Goal: Task Accomplishment & Management: Use online tool/utility

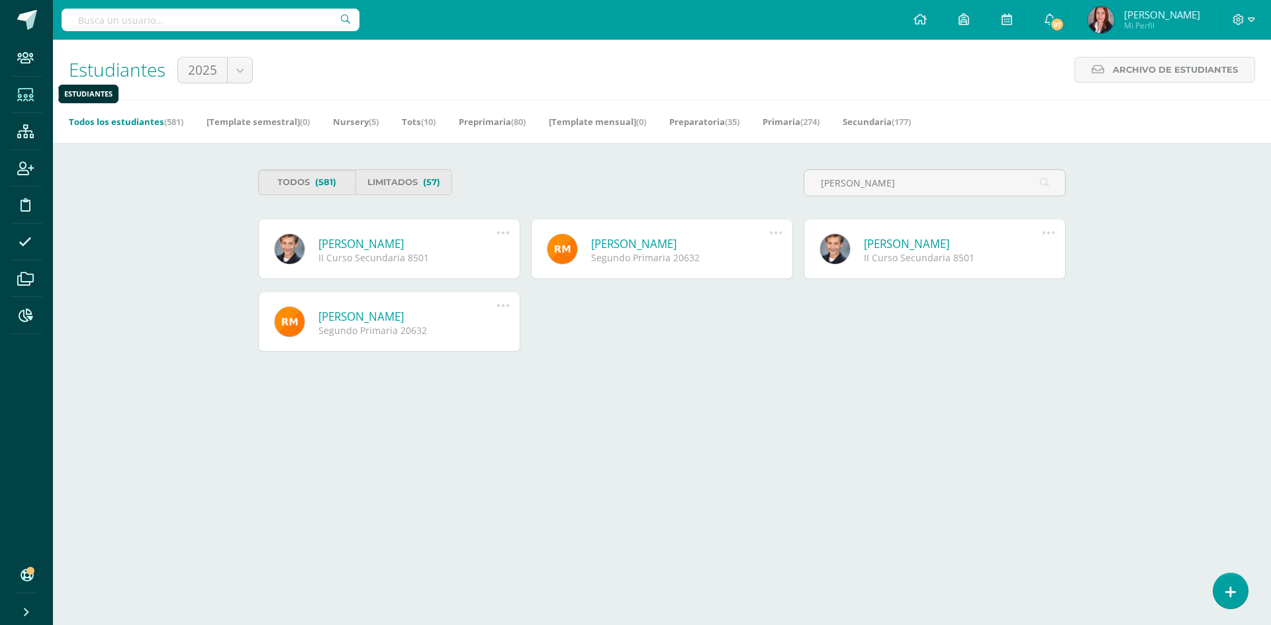
click at [23, 97] on icon at bounding box center [25, 95] width 17 height 13
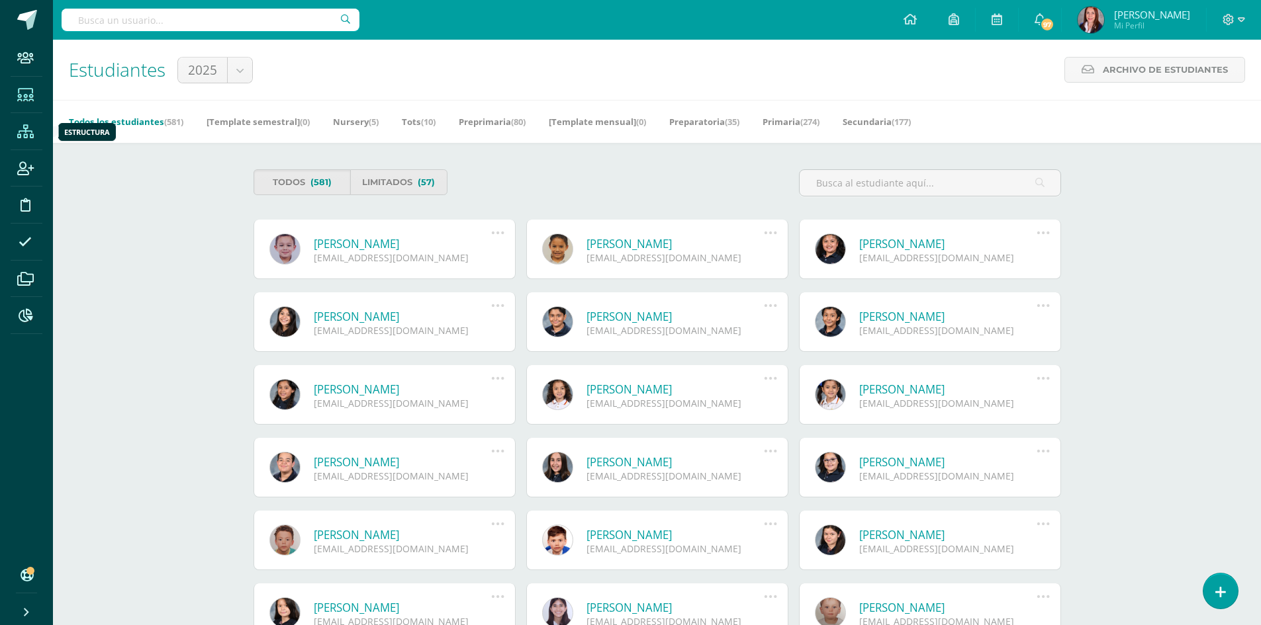
click at [23, 130] on icon at bounding box center [25, 131] width 17 height 13
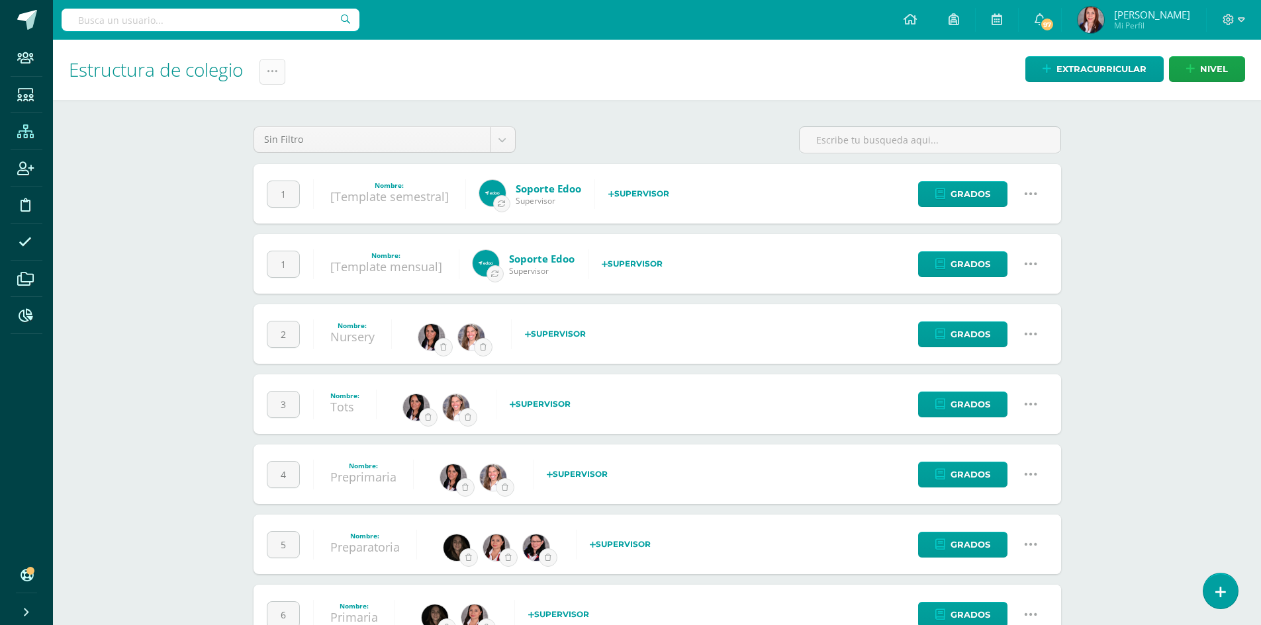
click at [268, 69] on icon at bounding box center [272, 71] width 11 height 11
click at [256, 109] on link "Administración de Ciclos" at bounding box center [241, 114] width 146 height 32
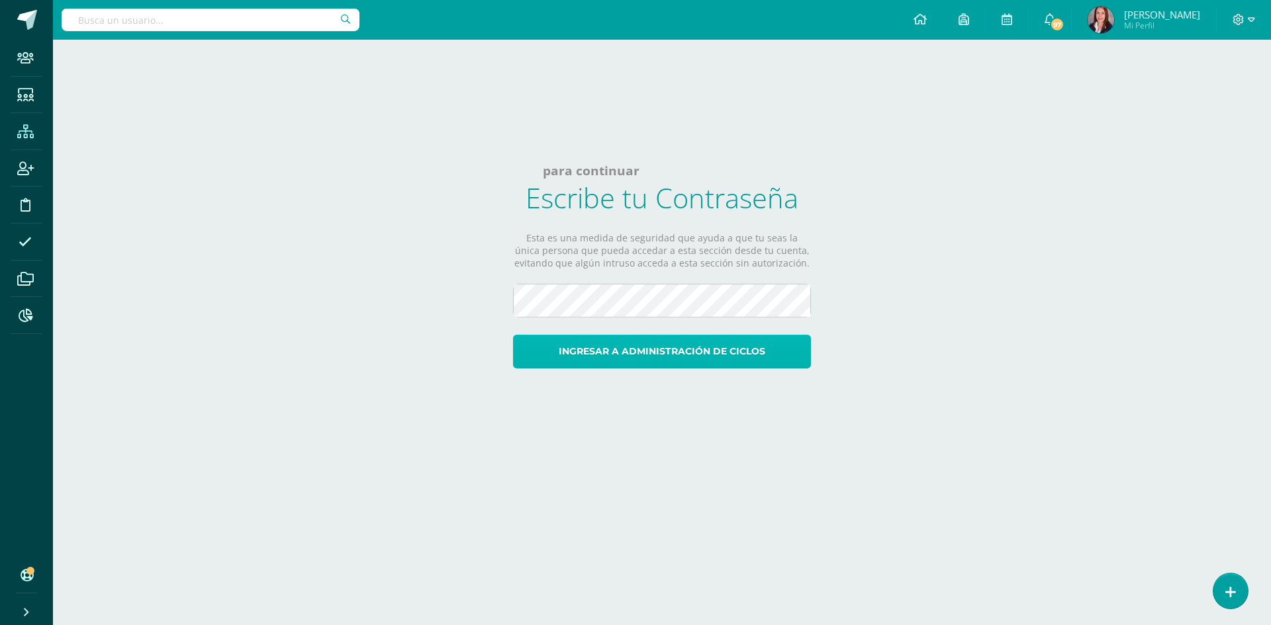
click button "Ingresar a administración de ciclos"
click at [628, 352] on button "Ingresar a administración de ciclos" at bounding box center [662, 352] width 298 height 34
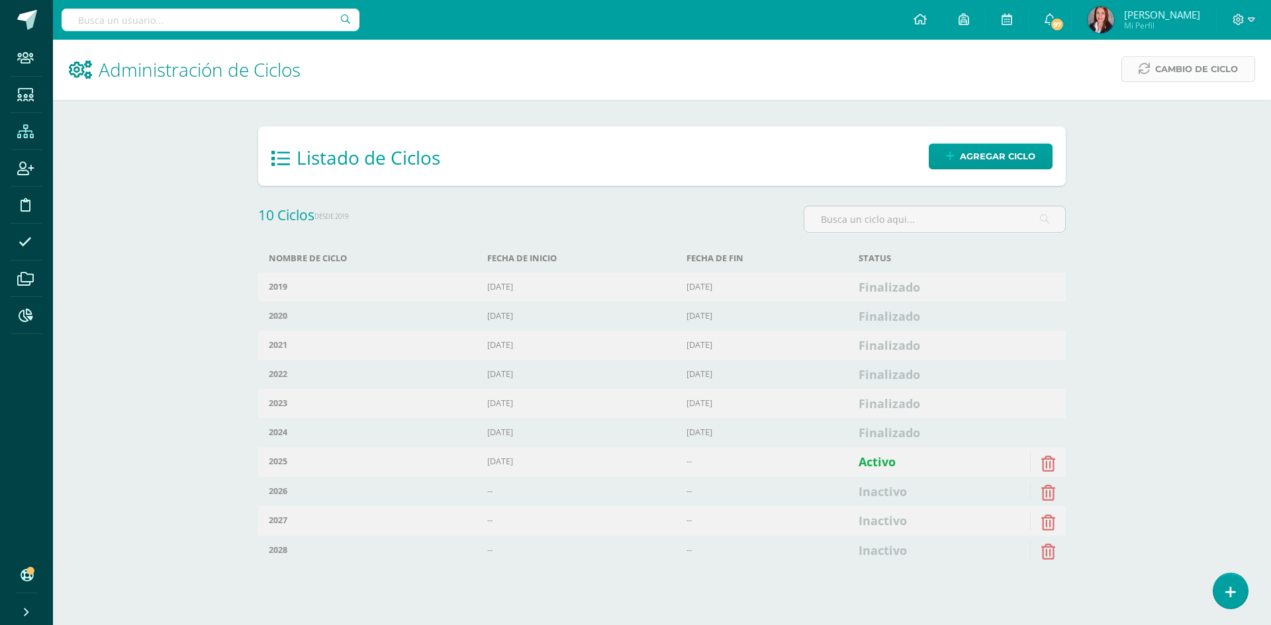
click at [1185, 70] on span "Cambio de Ciclo" at bounding box center [1196, 69] width 83 height 24
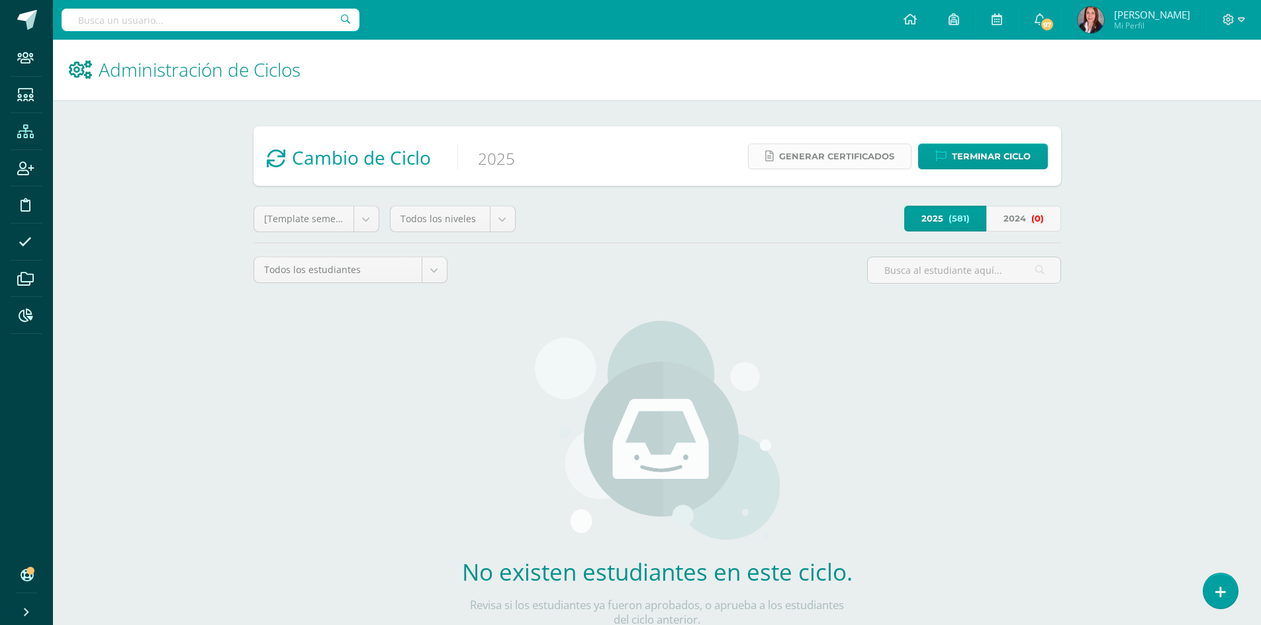
click at [842, 158] on span "Generar certificados" at bounding box center [836, 156] width 115 height 24
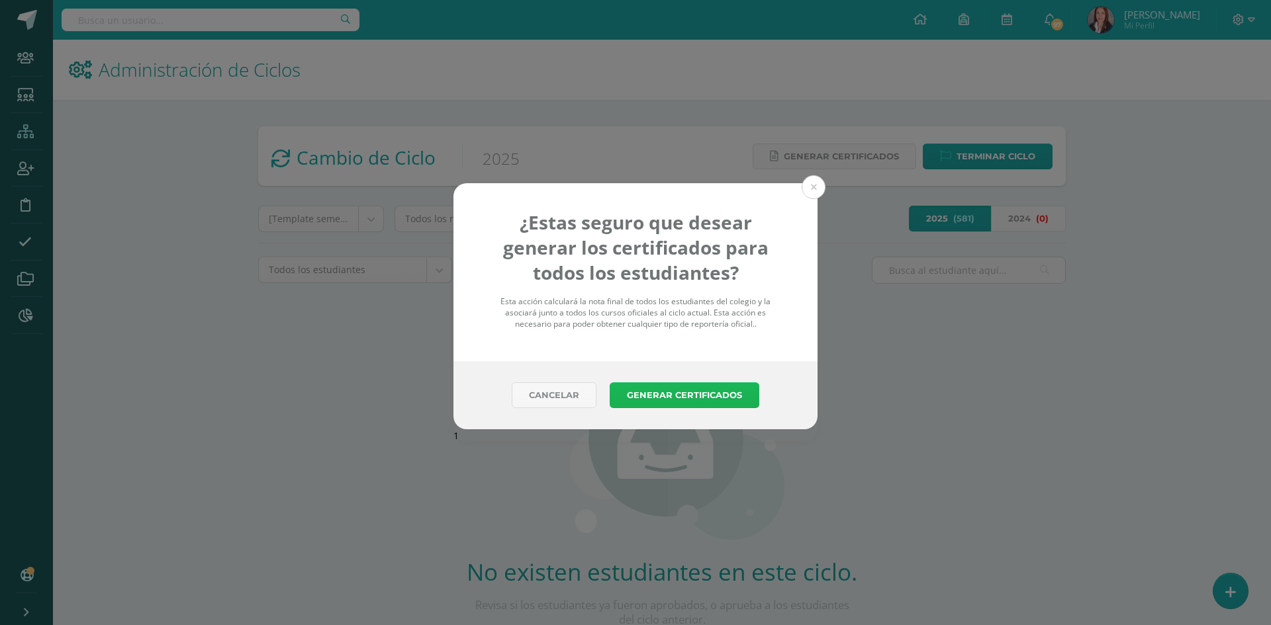
click at [696, 396] on button "Generar Certificados" at bounding box center [685, 396] width 150 height 26
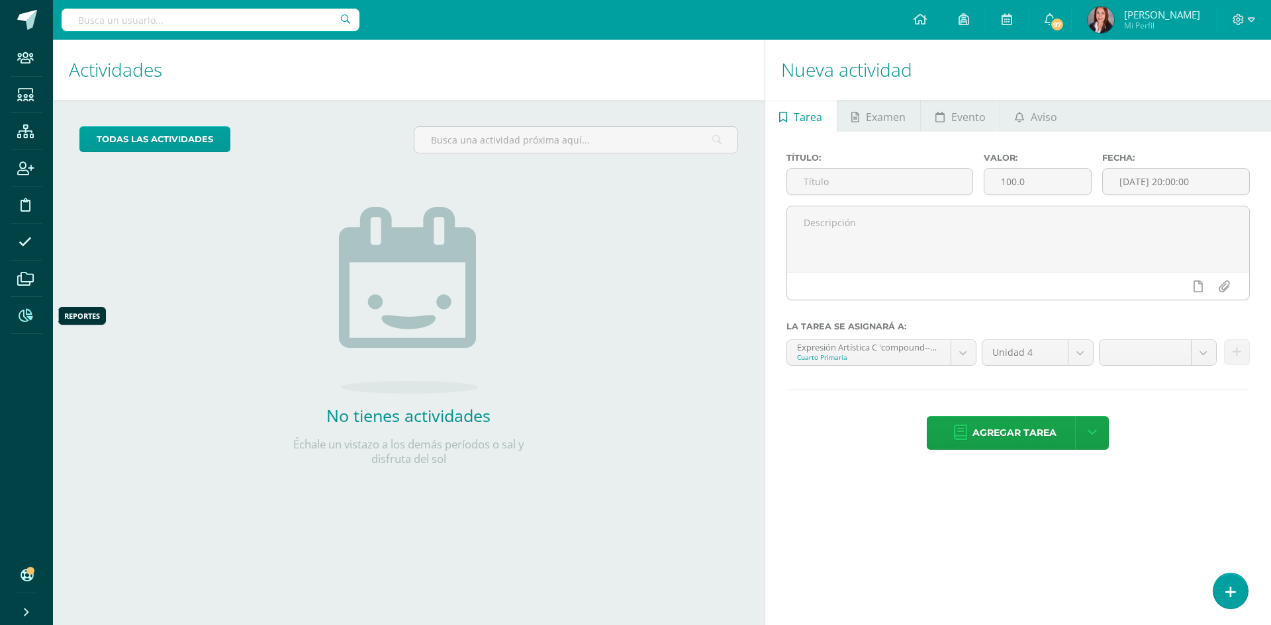
click at [26, 316] on icon at bounding box center [26, 315] width 14 height 13
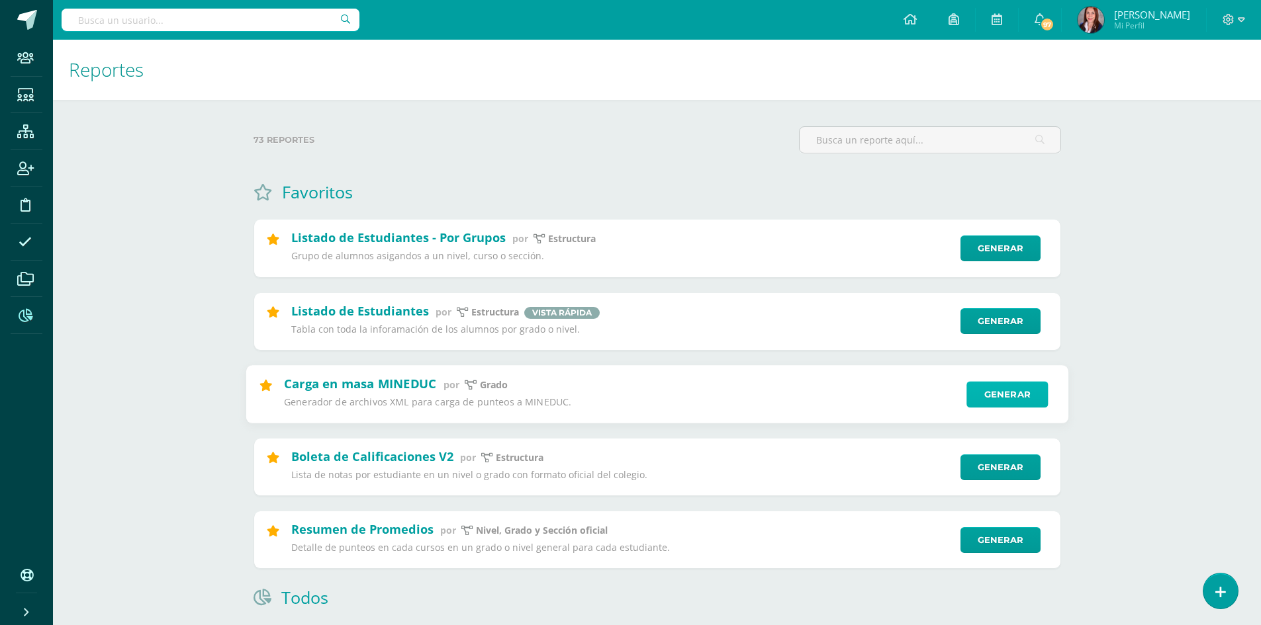
click at [1010, 389] on link "Generar" at bounding box center [1006, 394] width 81 height 26
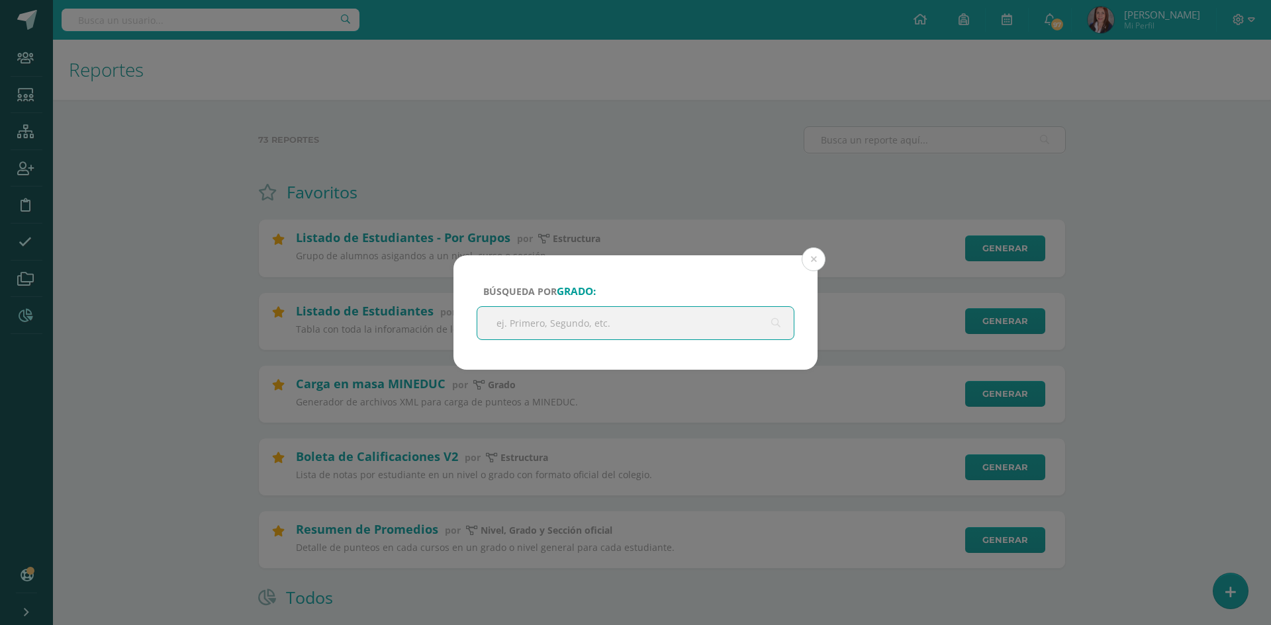
click at [623, 325] on input "text" at bounding box center [635, 323] width 316 height 32
type input "V curso"
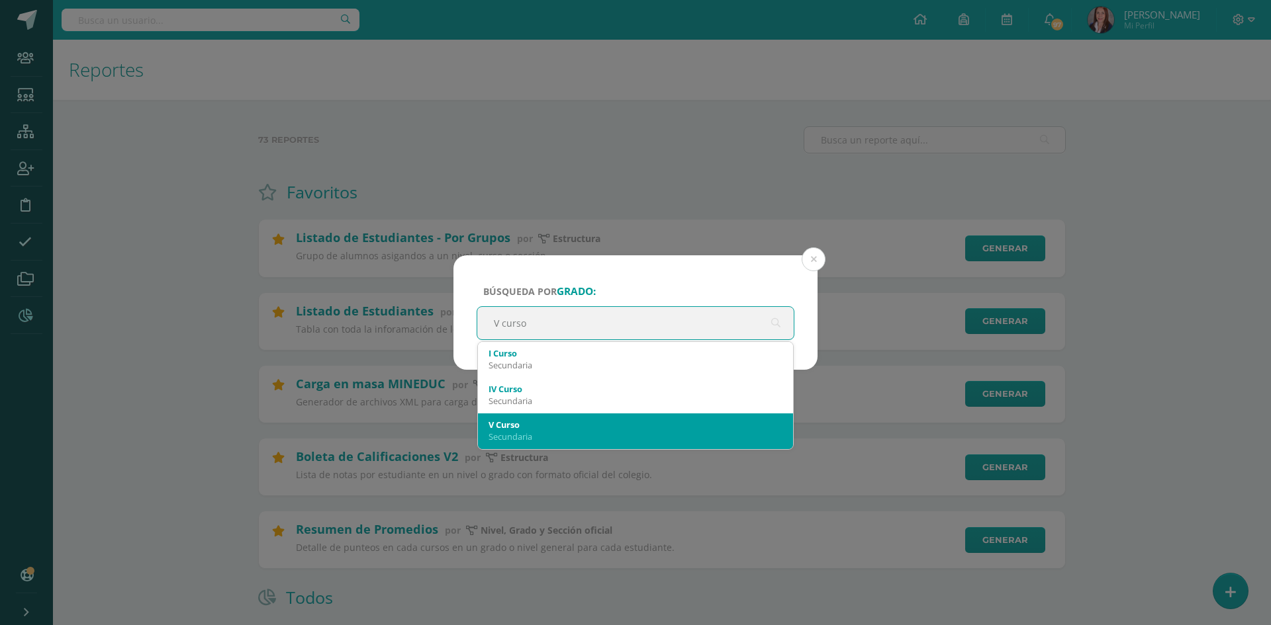
click at [600, 418] on div "V Curso Secundaria" at bounding box center [635, 431] width 294 height 34
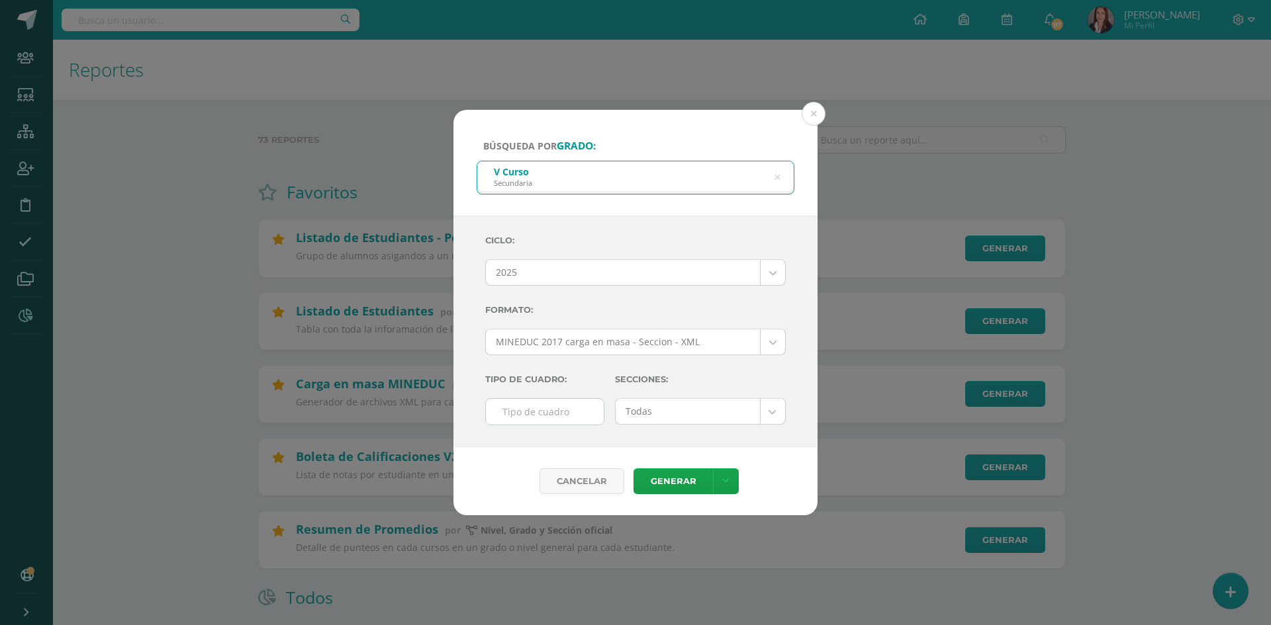
click at [580, 414] on input "text" at bounding box center [545, 412] width 118 height 26
type input "F"
click at [725, 478] on icon at bounding box center [725, 481] width 7 height 11
click at [684, 483] on link "Generar" at bounding box center [672, 482] width 79 height 26
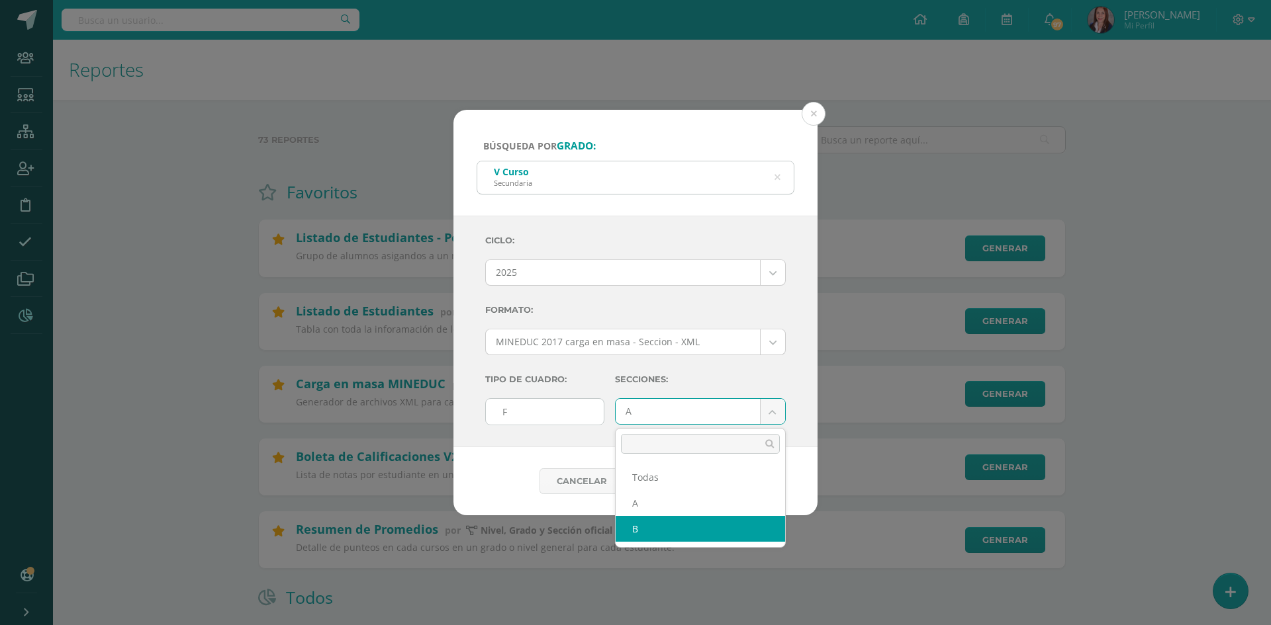
select select "B"
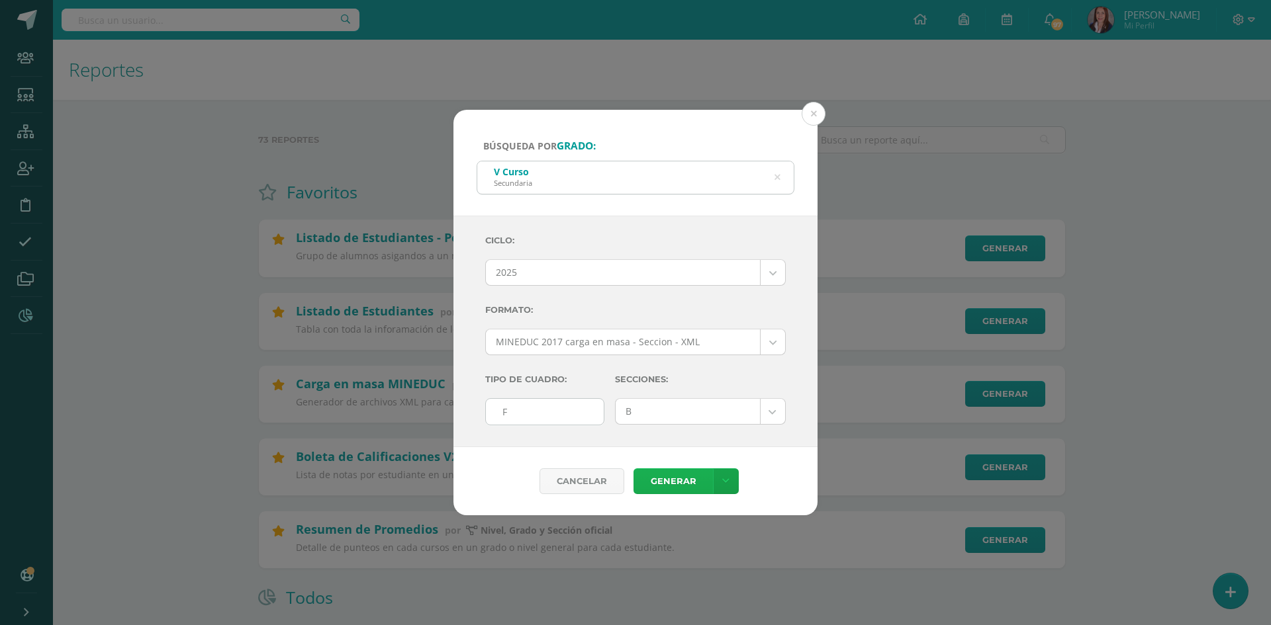
click at [675, 475] on link "Generar" at bounding box center [672, 482] width 79 height 26
